Goal: Navigation & Orientation: Find specific page/section

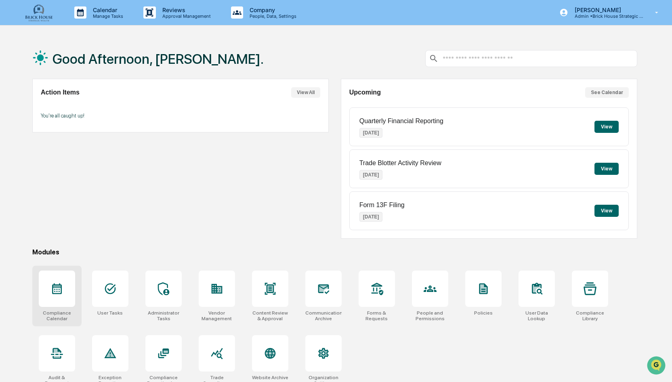
click at [57, 289] on icon at bounding box center [57, 288] width 10 height 11
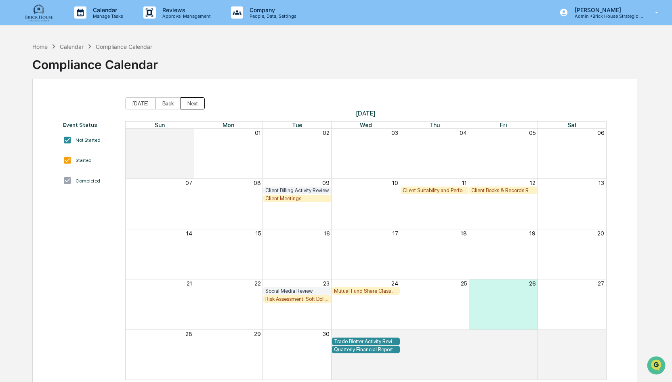
click at [190, 103] on button "Next" at bounding box center [192, 103] width 24 height 12
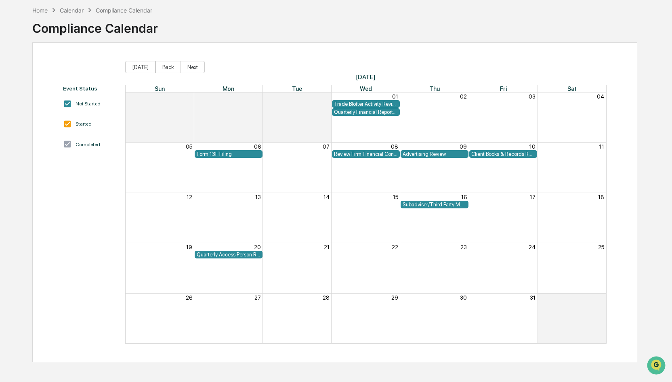
scroll to position [38, 0]
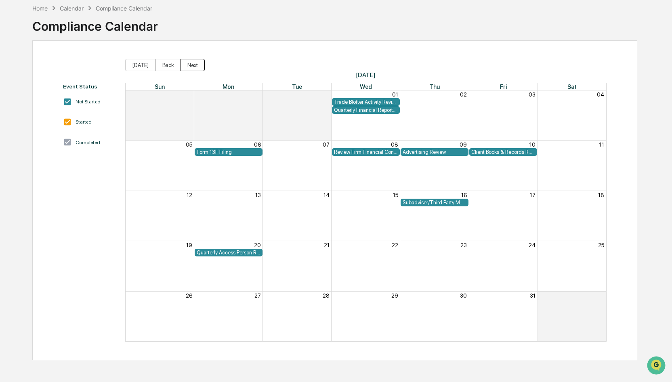
click at [188, 68] on button "Next" at bounding box center [192, 65] width 24 height 12
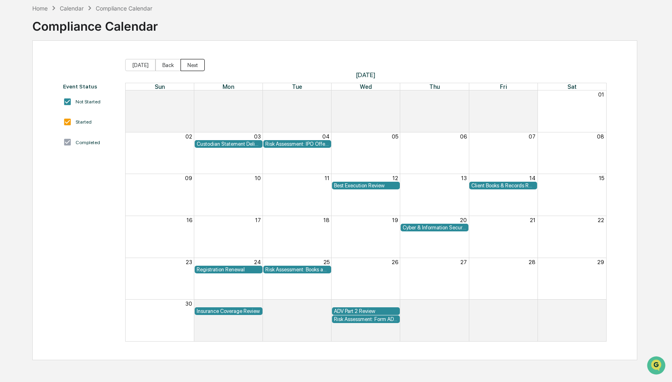
click at [188, 68] on button "Next" at bounding box center [192, 65] width 24 height 12
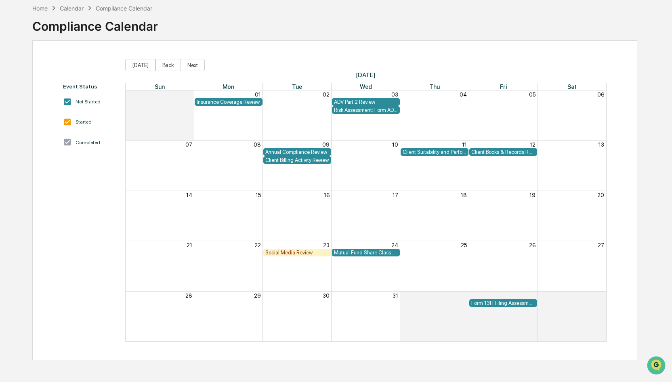
click at [498, 151] on div "Client Books & Records Review" at bounding box center [503, 152] width 64 height 6
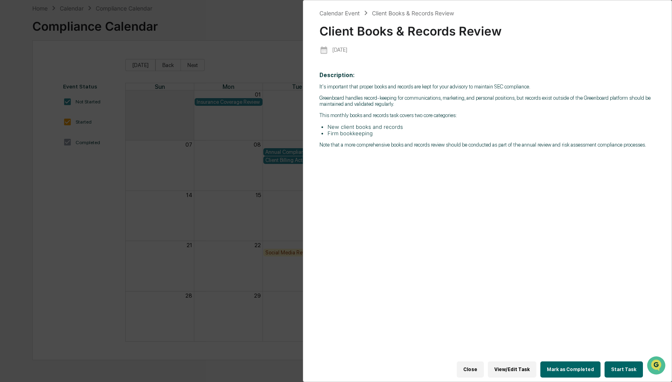
click at [521, 367] on button "View/Edit Task" at bounding box center [512, 369] width 48 height 16
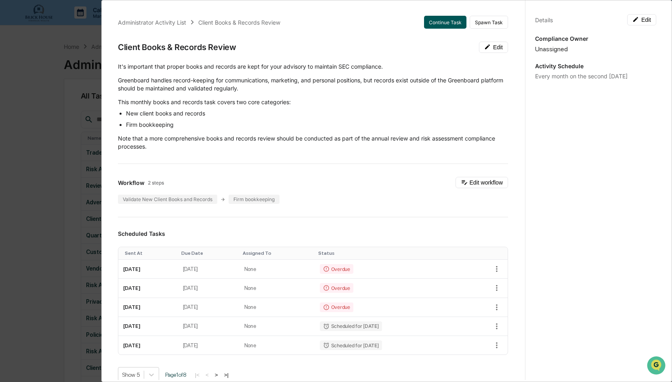
click at [433, 21] on button "Continue Task" at bounding box center [445, 22] width 42 height 13
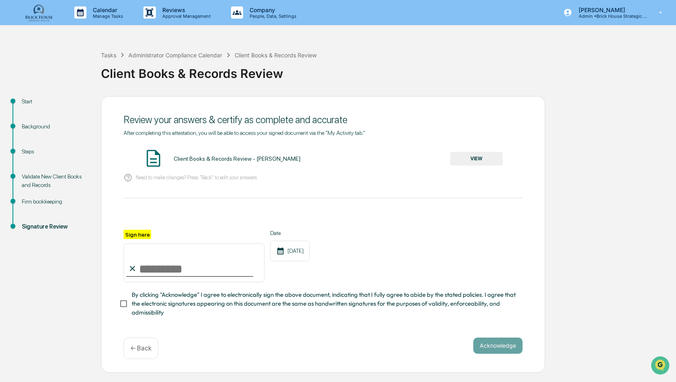
click at [141, 352] on p "← Back" at bounding box center [140, 348] width 21 height 8
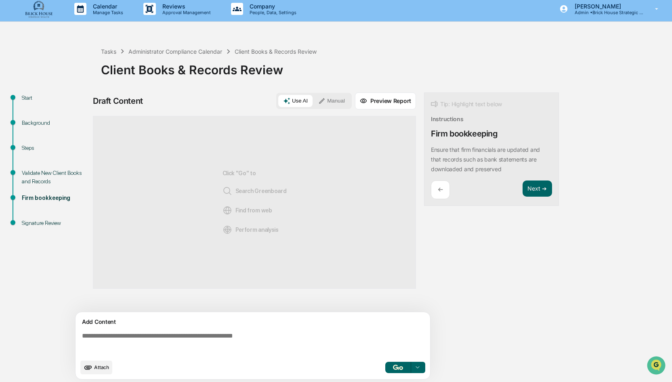
scroll to position [6, 0]
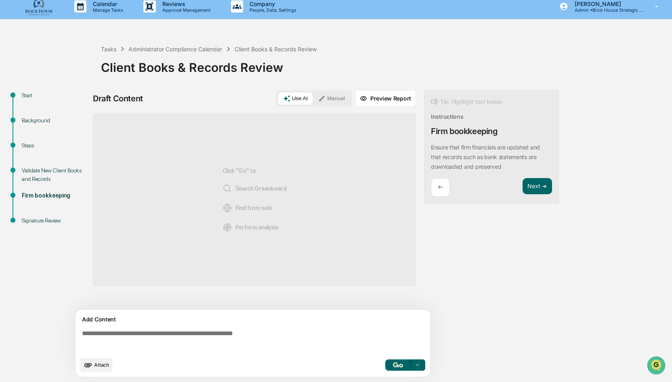
click at [24, 144] on div "Steps" at bounding box center [55, 145] width 66 height 8
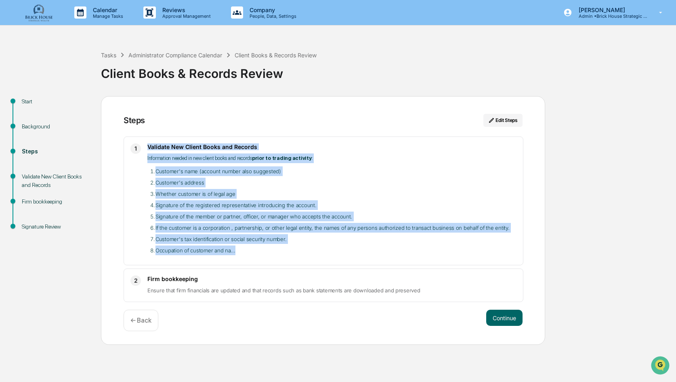
drag, startPoint x: 149, startPoint y: 144, endPoint x: 237, endPoint y: 249, distance: 137.2
click at [237, 249] on div "Validate New Client Books and Records Information needed in new client books an…" at bounding box center [331, 200] width 369 height 115
drag, startPoint x: 237, startPoint y: 249, endPoint x: 197, endPoint y: 216, distance: 52.1
copy div "Validate New Client Books and Records Information needed in new client books an…"
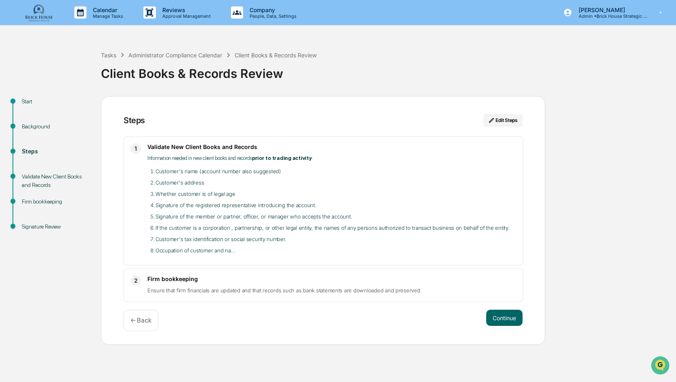
click at [599, 59] on div "Tasks Administrator Compliance Calendar Client Books & Records Review Client Bo…" at bounding box center [386, 67] width 571 height 34
click at [169, 54] on div "Administrator Compliance Calendar" at bounding box center [175, 55] width 94 height 7
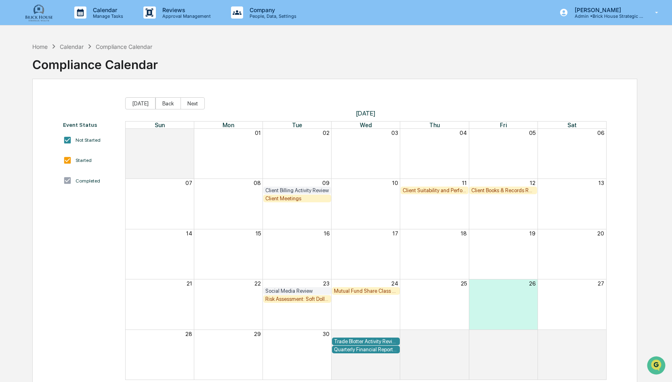
click at [286, 200] on div "Client Meetings" at bounding box center [297, 198] width 64 height 6
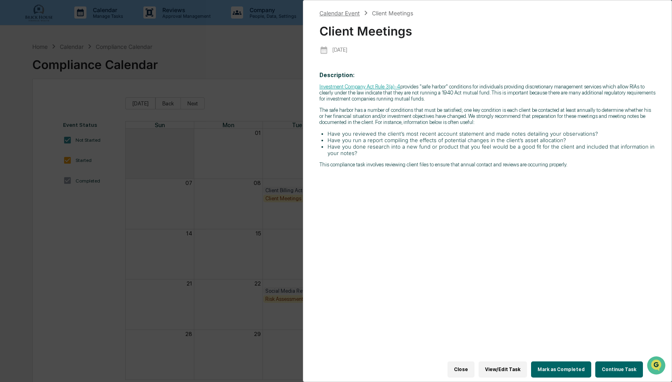
click at [346, 13] on div "Calendar Event" at bounding box center [339, 13] width 40 height 7
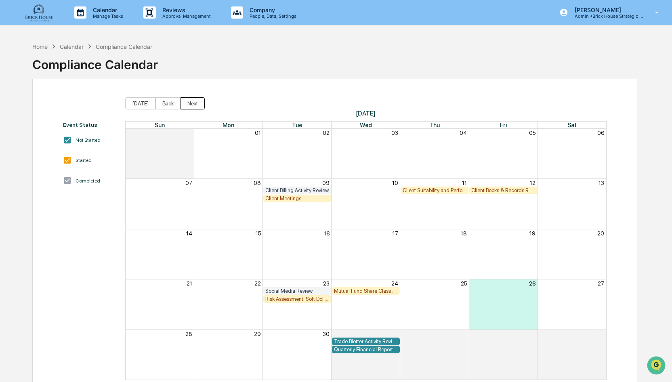
click at [191, 104] on button "Next" at bounding box center [192, 103] width 24 height 12
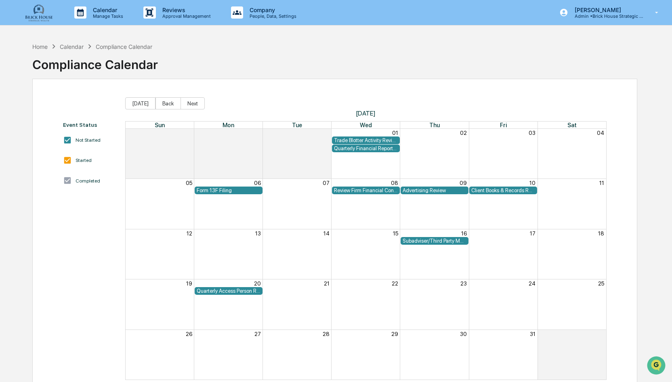
click at [224, 291] on div "Quarterly Access Person Reporting & Certification" at bounding box center [229, 291] width 64 height 6
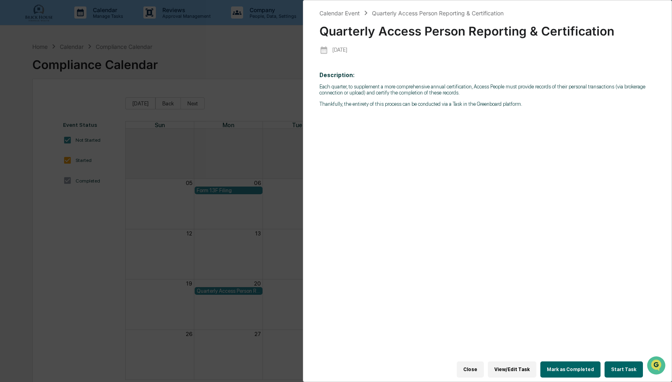
click at [483, 366] on button "Close" at bounding box center [470, 369] width 27 height 16
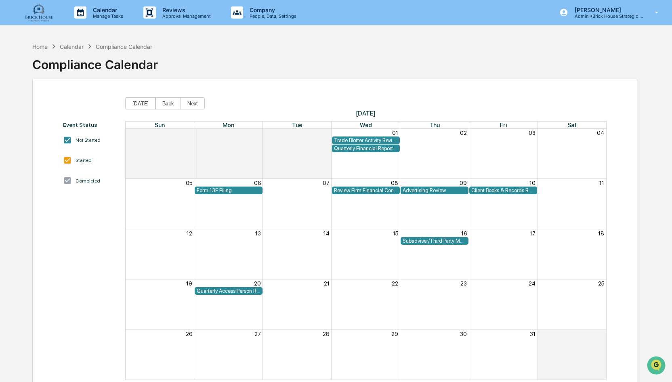
click at [359, 140] on div "Trade Blotter Activity Review" at bounding box center [366, 140] width 64 height 6
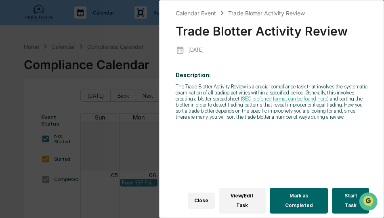
click at [283, 100] on link "SEC preferred format can be found here" at bounding box center [284, 99] width 85 height 6
click at [209, 205] on button "Close" at bounding box center [201, 201] width 27 height 16
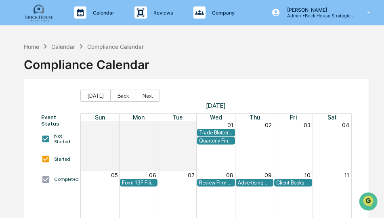
click at [211, 140] on div "Quarterly Financial Reporting" at bounding box center [216, 141] width 34 height 6
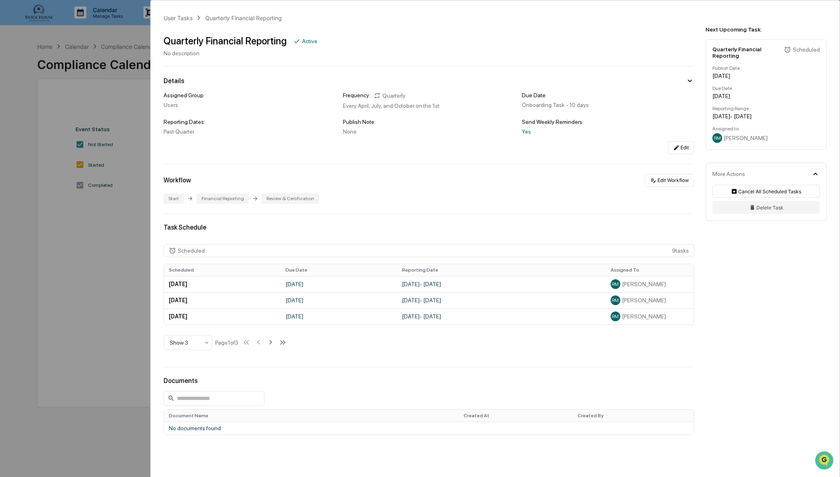
click at [61, 289] on div "User Tasks Quarterly Financial Reporting Quarterly Financial Reporting Active N…" at bounding box center [420, 238] width 840 height 477
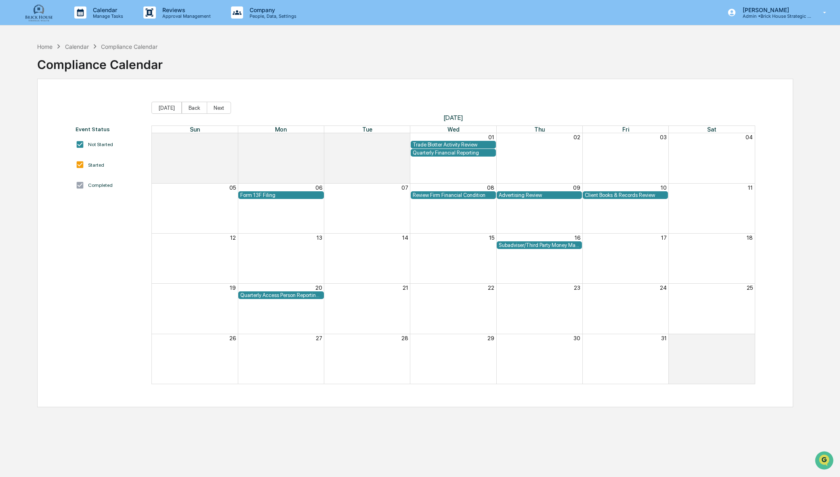
click at [434, 196] on div "Review Firm Financial Condition" at bounding box center [453, 195] width 81 height 6
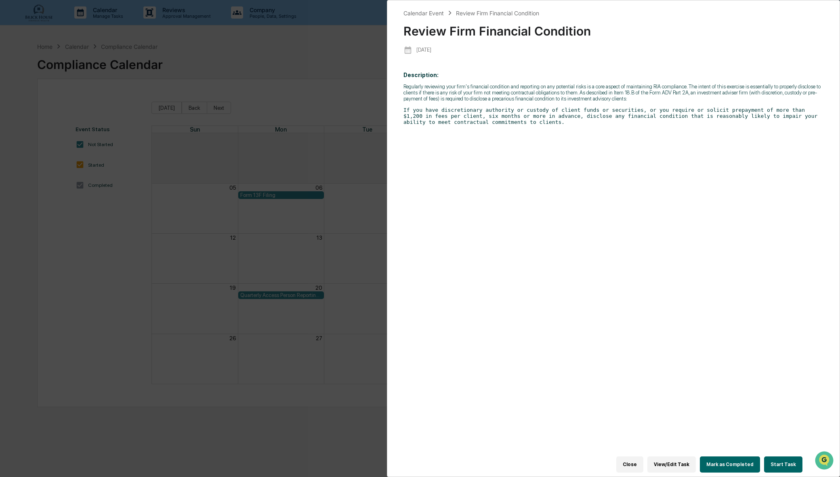
click at [635, 381] on button "Close" at bounding box center [629, 465] width 27 height 16
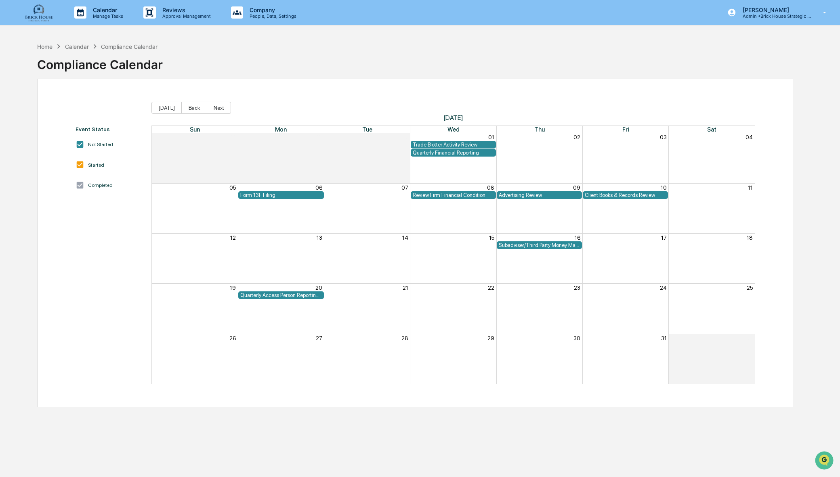
click at [450, 156] on div "Quarterly Financial Reporting" at bounding box center [453, 153] width 81 height 6
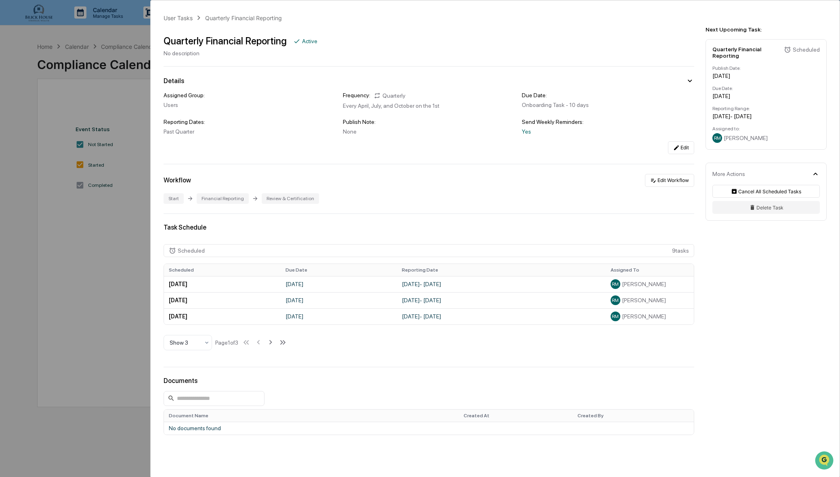
click at [94, 325] on div "User Tasks Quarterly Financial Reporting Quarterly Financial Reporting Active N…" at bounding box center [420, 238] width 840 height 477
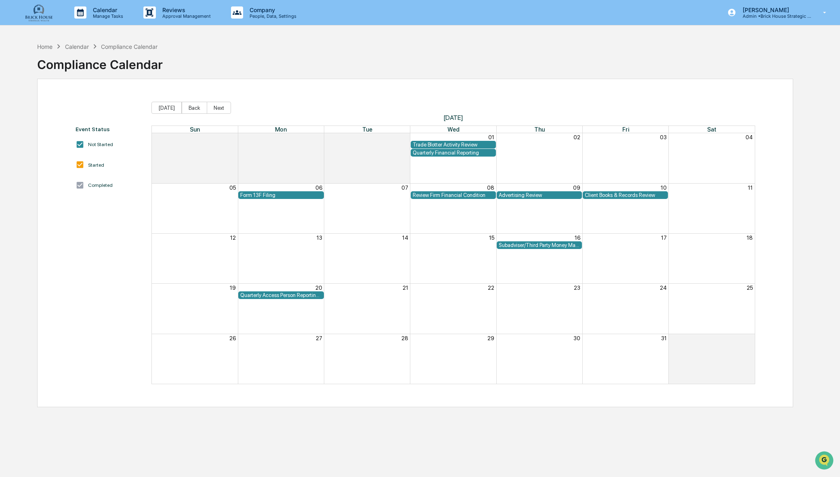
click at [441, 196] on div "Review Firm Financial Condition" at bounding box center [453, 195] width 81 height 6
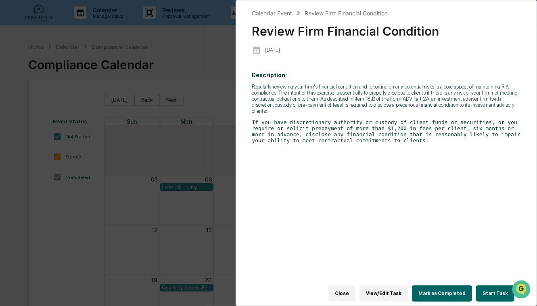
click at [354, 289] on button "Close" at bounding box center [342, 293] width 27 height 16
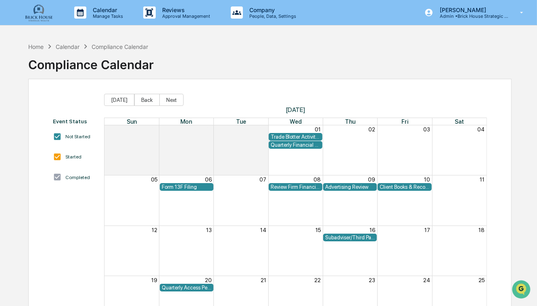
click at [185, 185] on div "Form 13F Filing" at bounding box center [187, 187] width 50 height 6
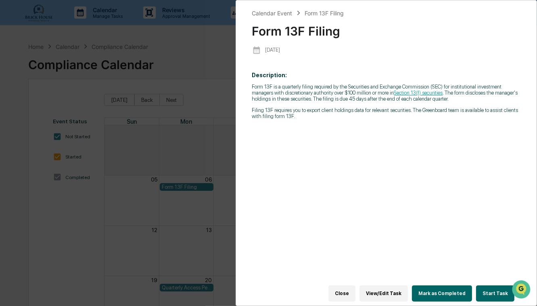
click at [353, 291] on button "Close" at bounding box center [342, 293] width 27 height 16
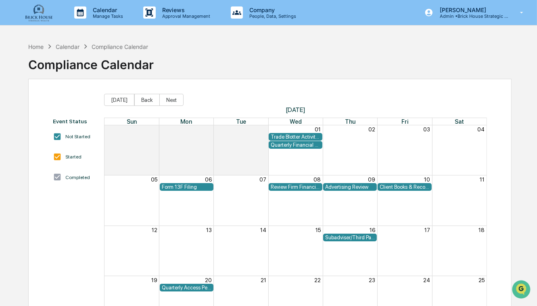
click at [350, 186] on div "Advertising Review" at bounding box center [350, 187] width 50 height 6
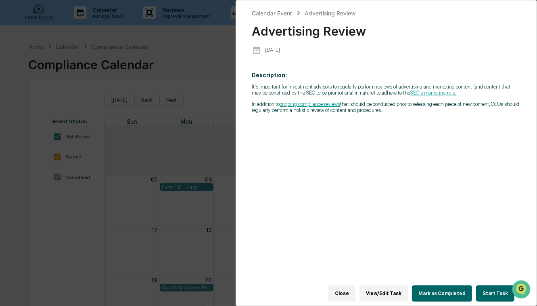
click at [354, 290] on button "Close" at bounding box center [342, 293] width 27 height 16
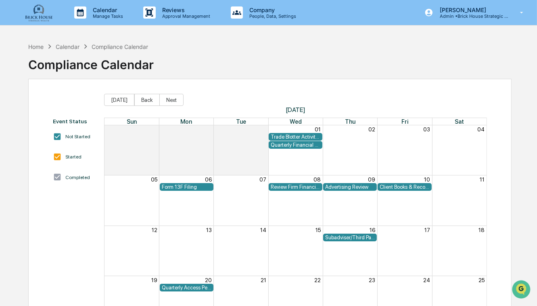
click at [351, 237] on div "Subadviser/Third Party Money Manager Due Diligence Review" at bounding box center [350, 237] width 50 height 6
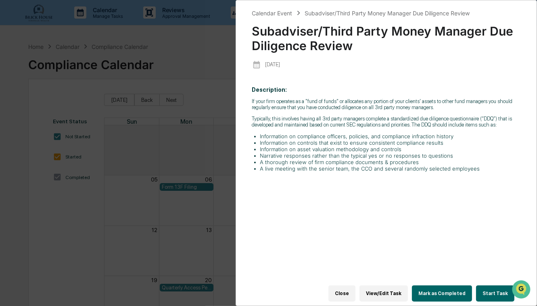
click at [352, 291] on button "Close" at bounding box center [342, 293] width 27 height 16
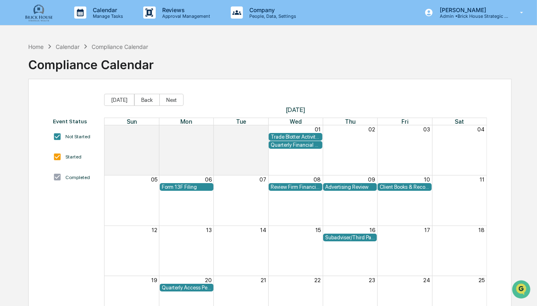
click at [352, 237] on div "Subadviser/Third Party Money Manager Due Diligence Review" at bounding box center [350, 237] width 50 height 6
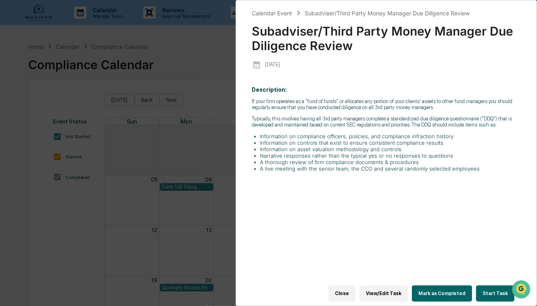
click at [352, 289] on button "Close" at bounding box center [342, 293] width 27 height 16
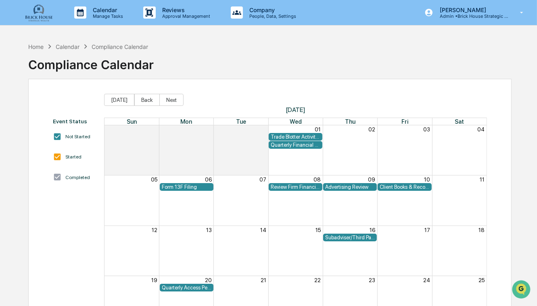
click at [182, 286] on div "Quarterly Access Person Reporting & Certification" at bounding box center [187, 287] width 50 height 6
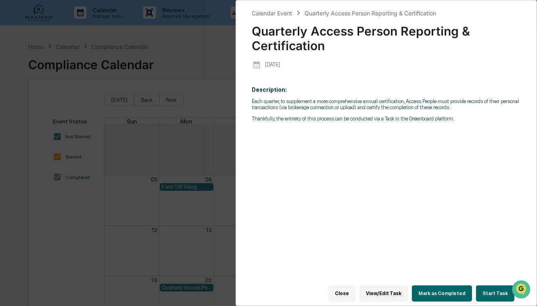
click at [350, 292] on button "Close" at bounding box center [342, 293] width 27 height 16
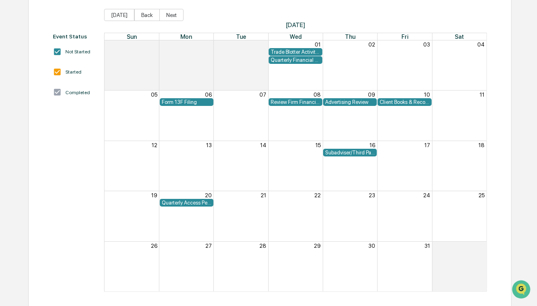
scroll to position [85, 0]
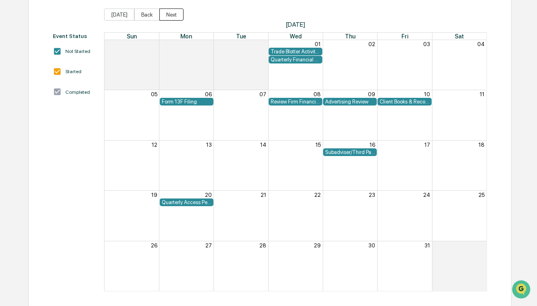
click at [170, 15] on button "Next" at bounding box center [171, 14] width 24 height 12
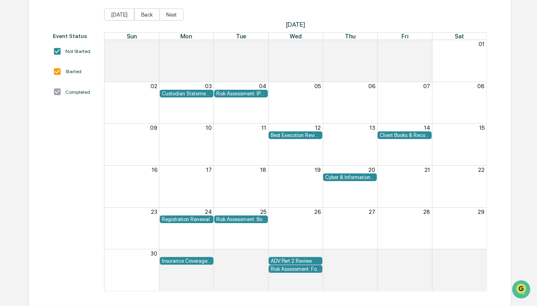
click at [232, 220] on div "Risk Assessment: Books and Records" at bounding box center [241, 219] width 50 height 6
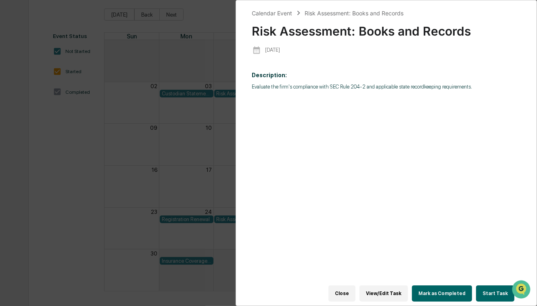
click at [394, 290] on button "View/Edit Task" at bounding box center [384, 293] width 48 height 16
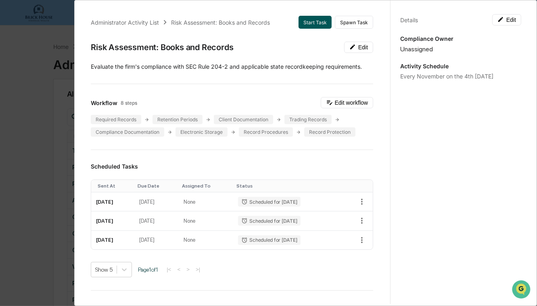
click at [305, 24] on button "Start Task" at bounding box center [315, 22] width 33 height 13
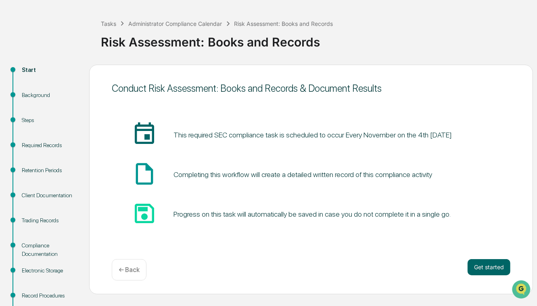
scroll to position [32, 0]
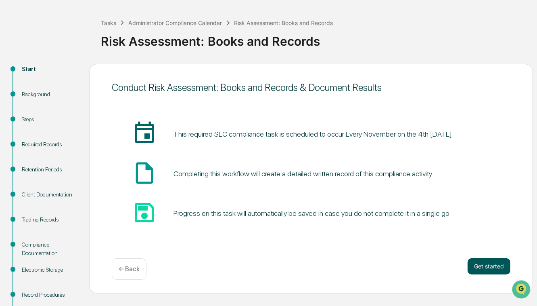
click at [487, 263] on button "Get started" at bounding box center [489, 266] width 43 height 16
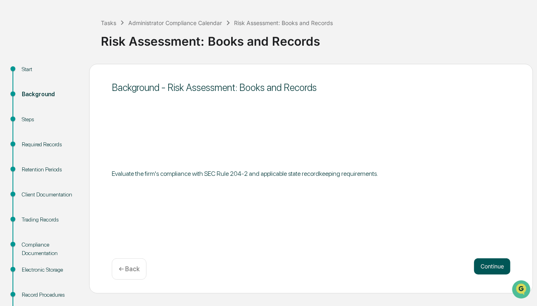
click at [490, 266] on button "Continue" at bounding box center [492, 266] width 36 height 16
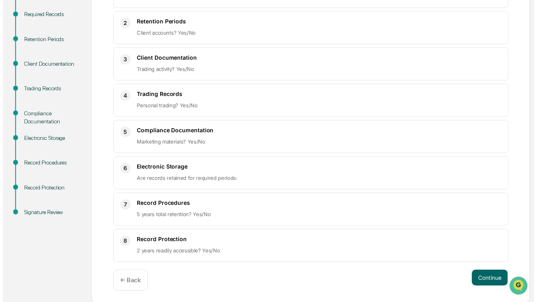
scroll to position [162, 0]
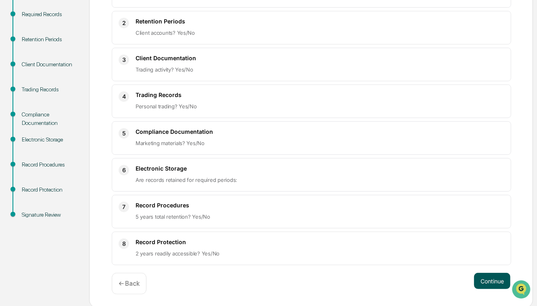
click at [495, 276] on button "Continue" at bounding box center [492, 280] width 36 height 16
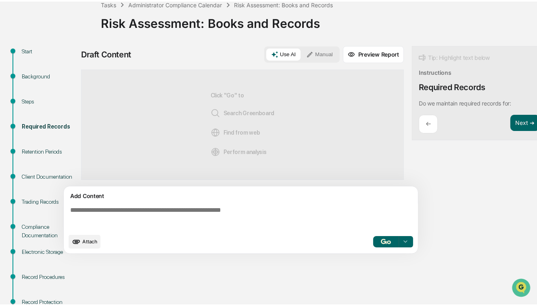
scroll to position [6, 0]
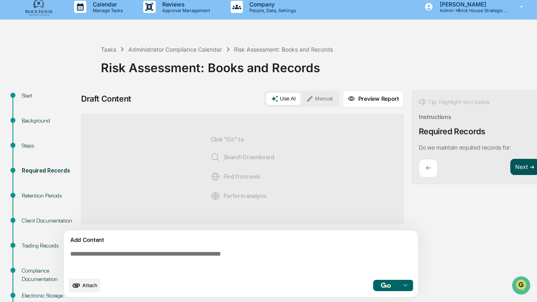
click at [523, 170] on button "Next ➔" at bounding box center [525, 167] width 29 height 17
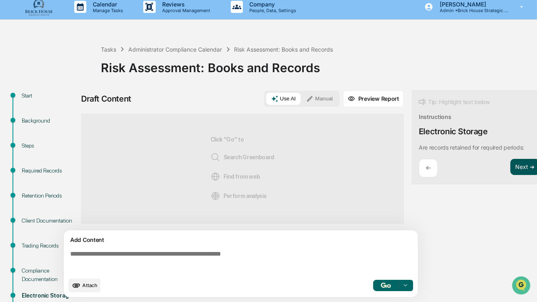
click at [523, 170] on button "Next ➔" at bounding box center [525, 167] width 29 height 17
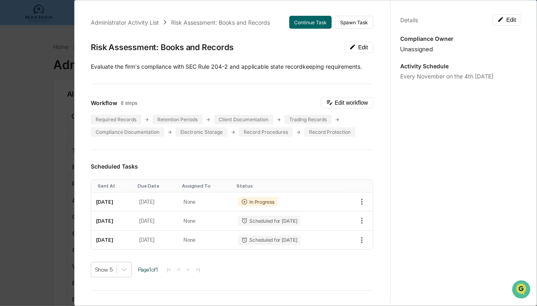
click at [30, 90] on div "Administrator Activity List Risk Assessment: Books and Records Continue Task Sp…" at bounding box center [268, 153] width 537 height 306
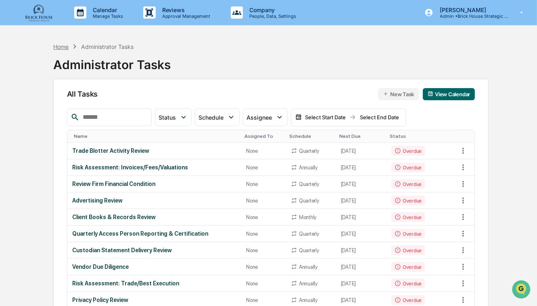
click at [61, 45] on div "Home" at bounding box center [60, 46] width 15 height 7
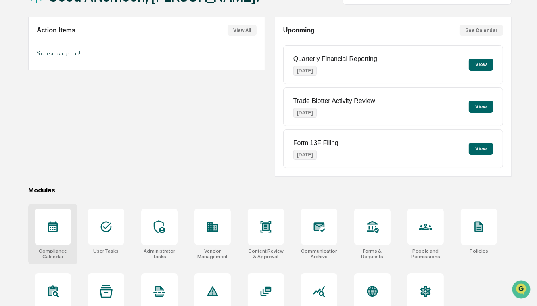
scroll to position [65, 0]
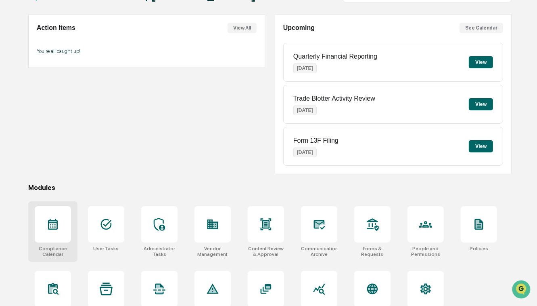
click at [54, 227] on icon at bounding box center [52, 224] width 13 height 13
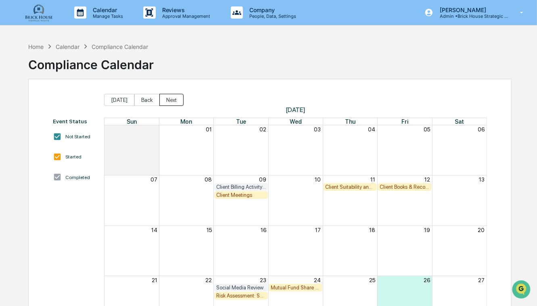
click at [168, 100] on button "Next" at bounding box center [171, 100] width 24 height 12
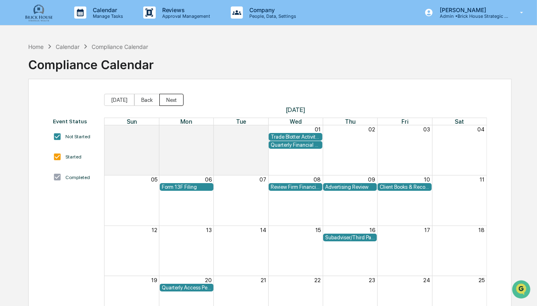
click at [168, 100] on button "Next" at bounding box center [171, 100] width 24 height 12
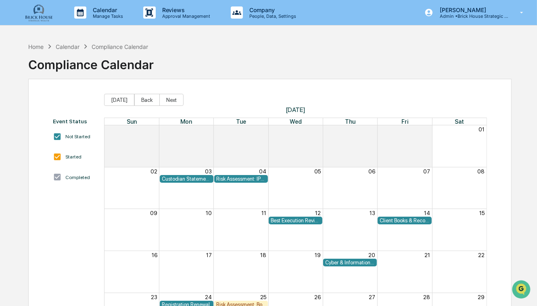
click at [70, 46] on div "Calendar" at bounding box center [68, 46] width 24 height 7
click at [38, 46] on div "Home" at bounding box center [35, 46] width 15 height 7
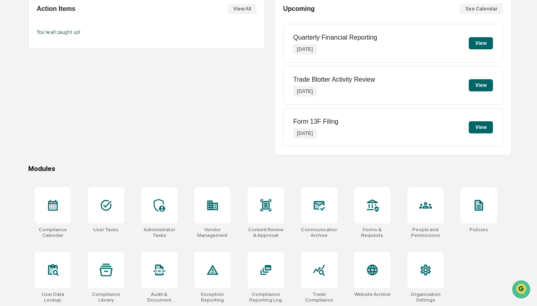
scroll to position [85, 0]
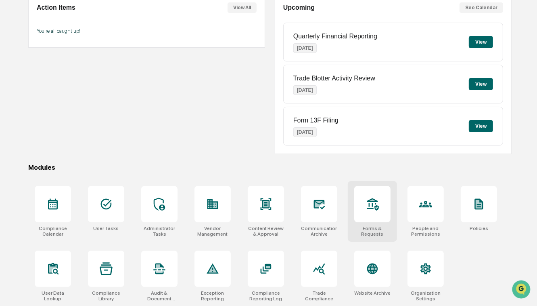
click at [380, 205] on div at bounding box center [372, 204] width 36 height 36
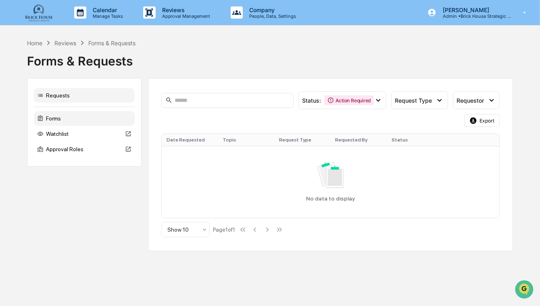
click at [55, 119] on div "Forms" at bounding box center [84, 118] width 101 height 15
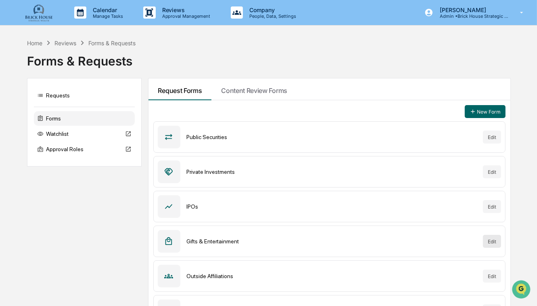
click at [491, 239] on button "Edit" at bounding box center [492, 241] width 18 height 13
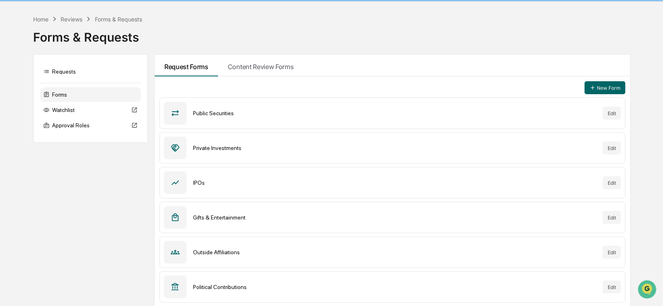
scroll to position [24, 0]
click at [178, 285] on icon at bounding box center [175, 286] width 9 height 9
click at [537, 284] on button "Edit" at bounding box center [612, 286] width 18 height 13
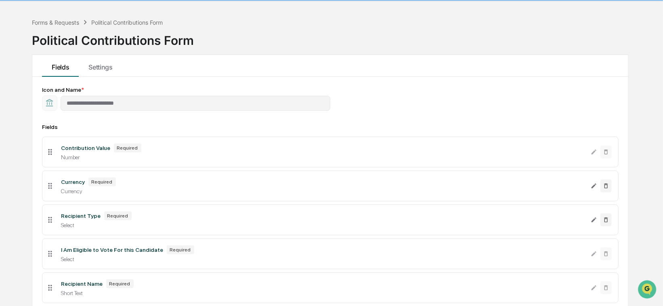
click at [50, 222] on icon at bounding box center [50, 219] width 9 height 9
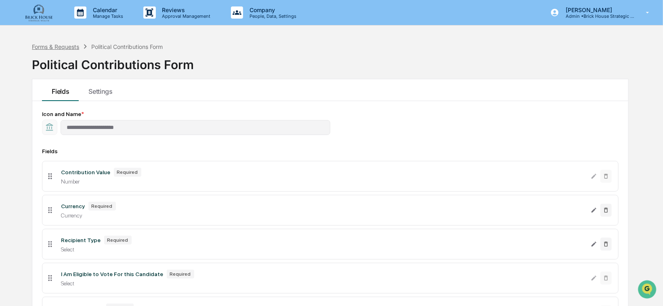
click at [59, 47] on div "Forms & Requests" at bounding box center [55, 46] width 47 height 7
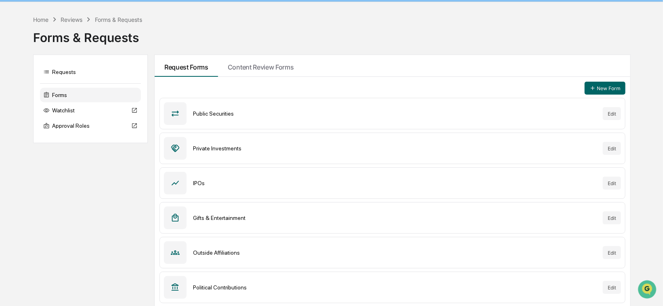
scroll to position [24, 0]
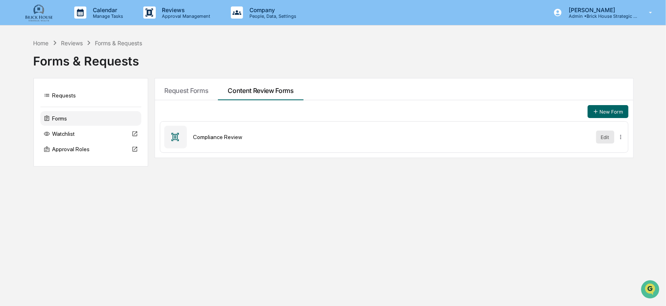
click at [537, 137] on button "Edit" at bounding box center [605, 136] width 18 height 13
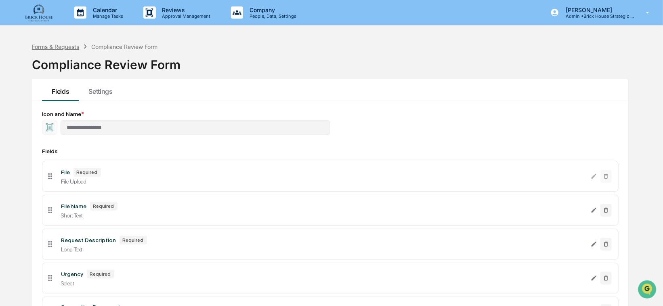
click at [63, 45] on div "Forms & Requests" at bounding box center [55, 46] width 47 height 7
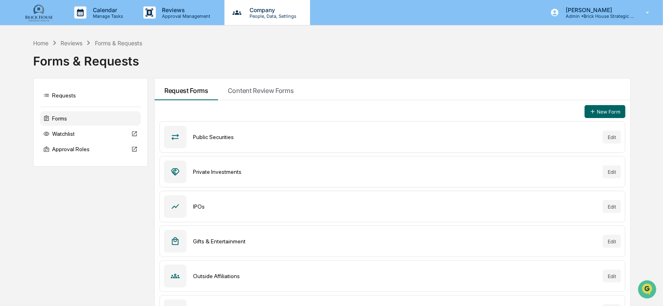
click at [268, 17] on p "People, Data, Settings" at bounding box center [271, 16] width 57 height 6
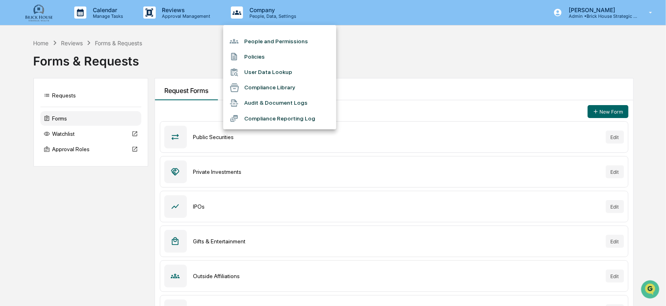
click at [268, 41] on li "People and Permissions" at bounding box center [279, 41] width 113 height 15
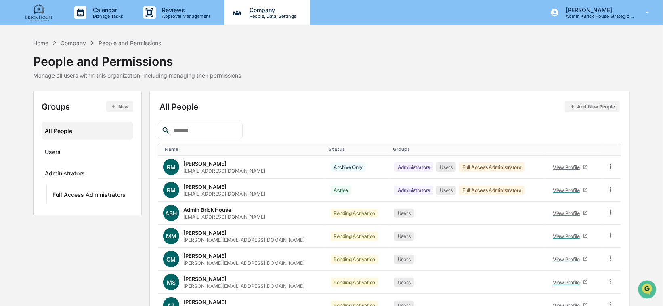
click at [267, 12] on p "Company" at bounding box center [271, 9] width 57 height 7
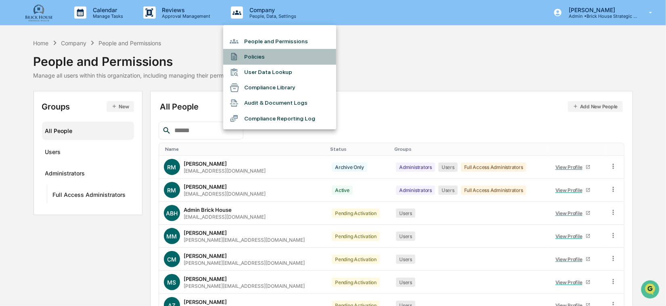
click at [255, 56] on li "Policies" at bounding box center [279, 56] width 113 height 15
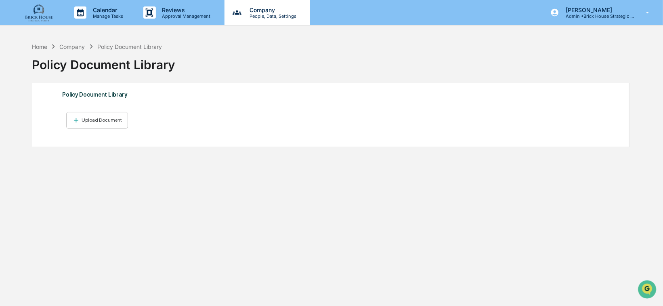
click at [255, 15] on p "People, Data, Settings" at bounding box center [271, 16] width 57 height 6
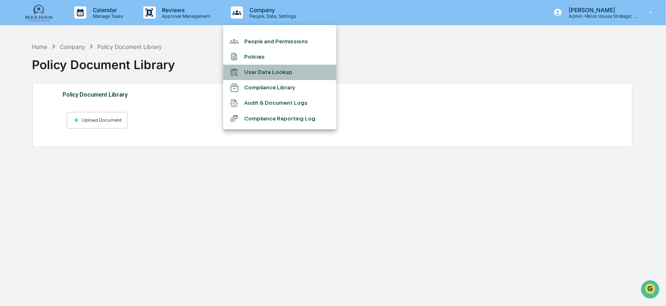
click at [259, 73] on li "User Data Lookup" at bounding box center [279, 72] width 113 height 15
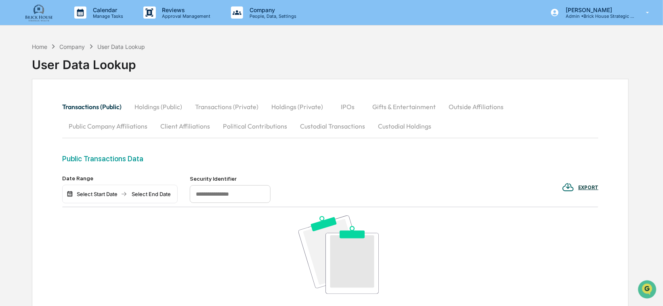
click at [399, 108] on button "Gifts & Entertainment" at bounding box center [404, 106] width 76 height 19
click at [151, 194] on div "Select End Date" at bounding box center [151, 194] width 44 height 6
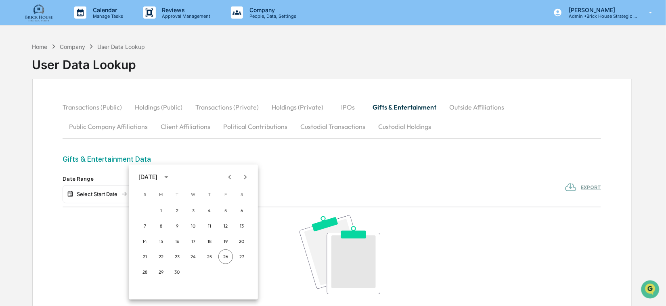
click at [168, 177] on icon "calendar view is open, switch to year view" at bounding box center [166, 177] width 4 height 2
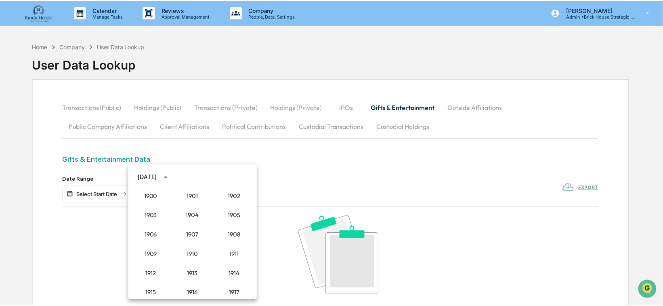
scroll to position [748, 0]
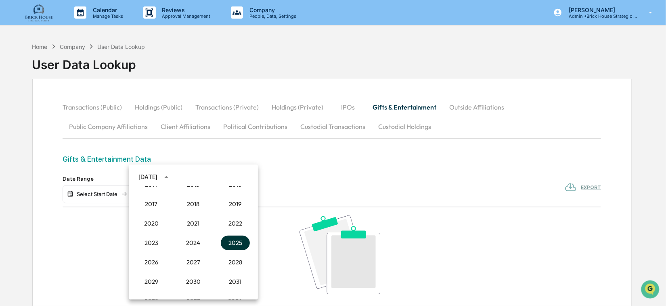
click at [228, 241] on button "2025" at bounding box center [235, 242] width 29 height 15
click at [153, 199] on button "Jan" at bounding box center [151, 196] width 29 height 15
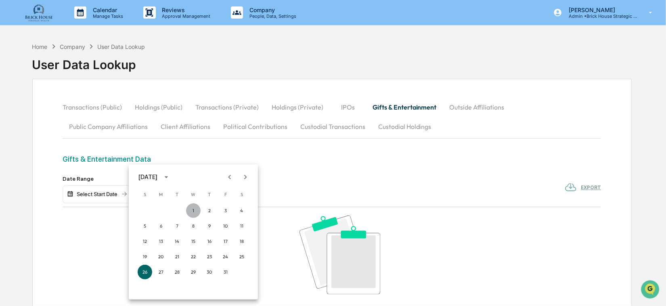
click at [195, 210] on button "1" at bounding box center [193, 210] width 15 height 15
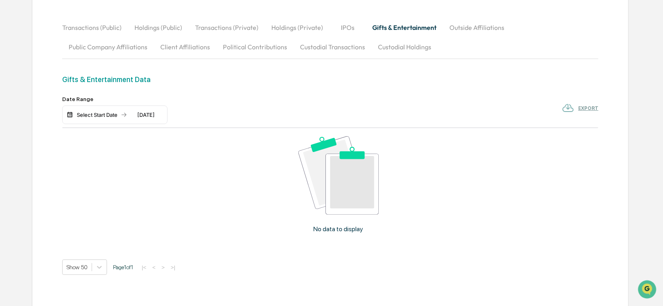
scroll to position [97, 0]
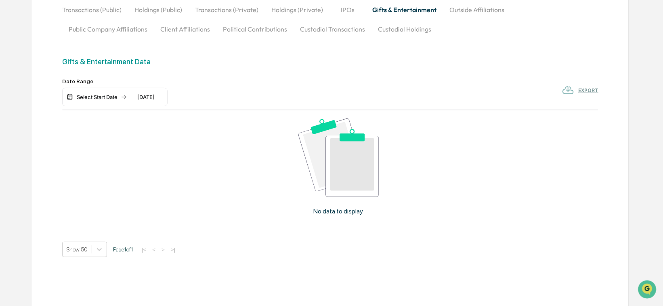
click at [84, 81] on div "Date Range" at bounding box center [114, 81] width 105 height 6
click at [163, 95] on div "01/01/2025" at bounding box center [146, 97] width 34 height 6
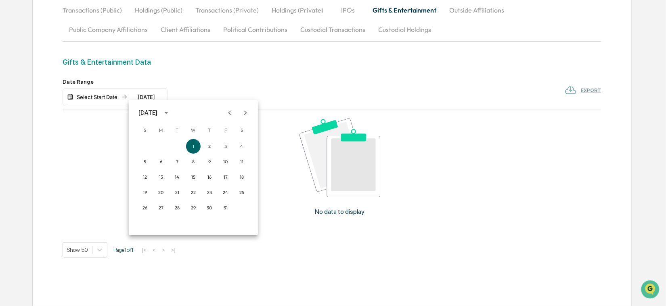
click at [180, 80] on div at bounding box center [333, 153] width 666 height 306
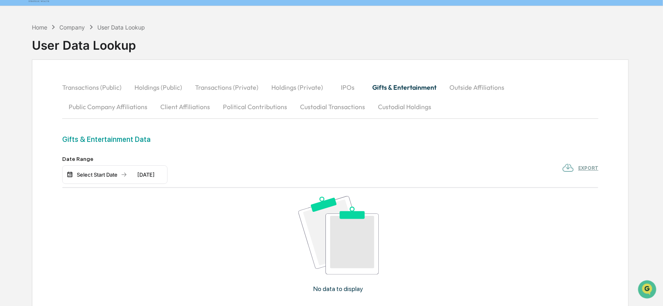
scroll to position [0, 0]
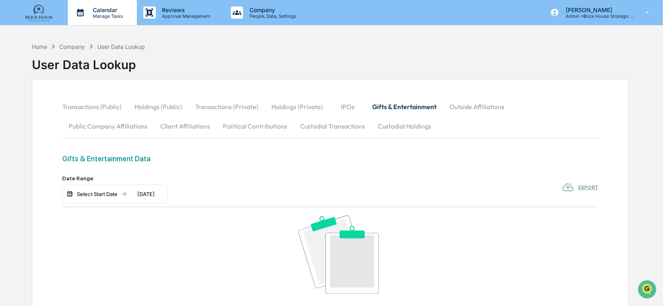
click at [110, 11] on p "Calendar" at bounding box center [106, 9] width 41 height 7
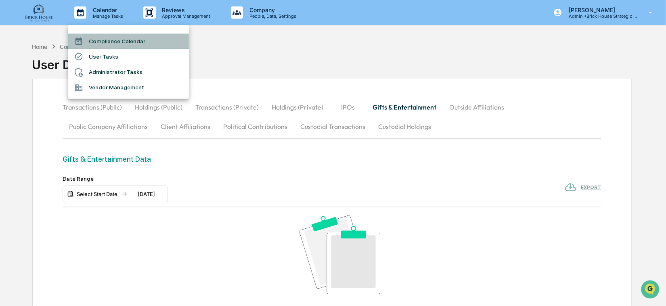
click at [107, 39] on li "Compliance Calendar" at bounding box center [128, 41] width 121 height 15
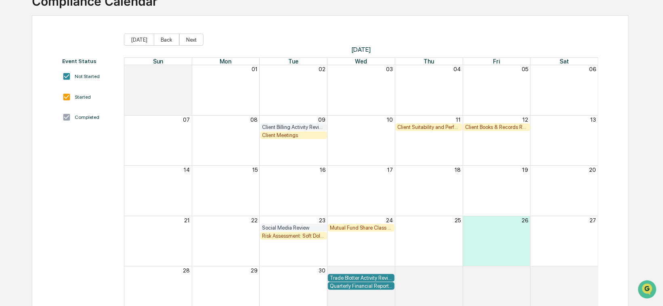
scroll to position [65, 0]
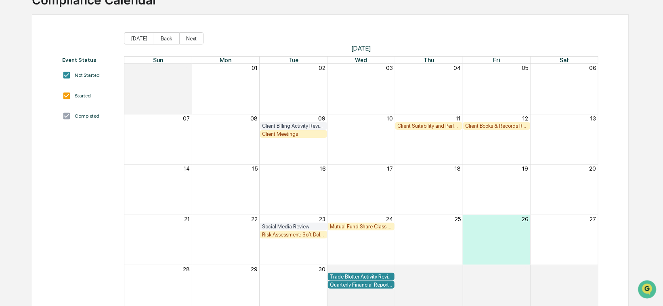
click at [427, 126] on div "Client Suitability and Performance Review" at bounding box center [428, 126] width 63 height 6
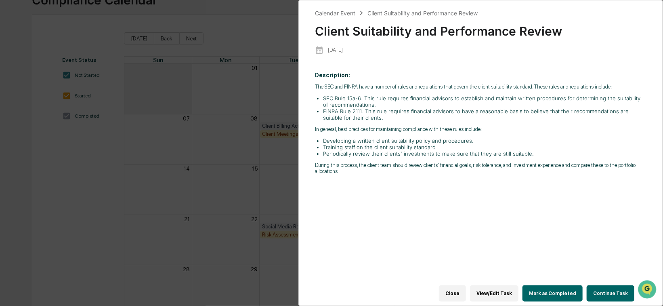
click at [462, 292] on button "Close" at bounding box center [452, 293] width 27 height 16
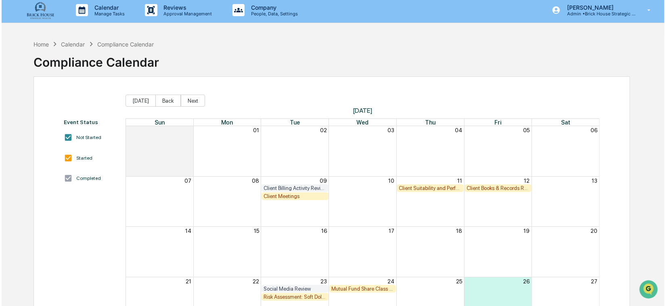
scroll to position [0, 0]
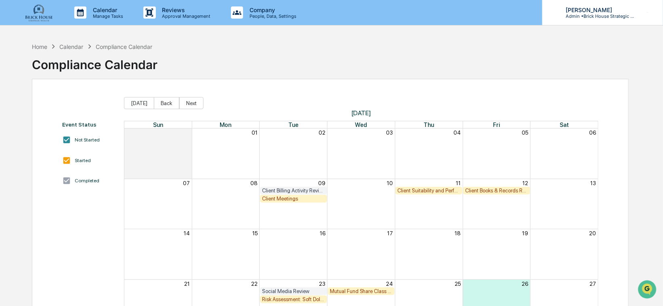
click at [537, 13] on icon at bounding box center [647, 13] width 3 height 2
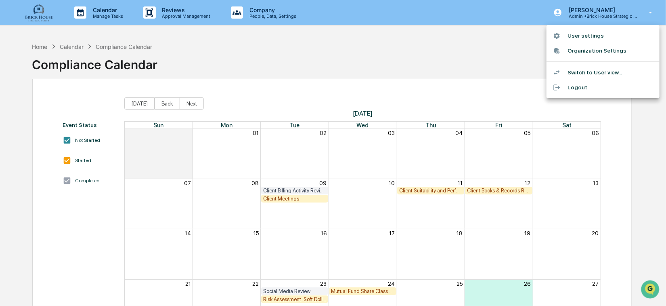
click at [537, 89] on li "Logout" at bounding box center [603, 87] width 113 height 15
